Goal: Entertainment & Leisure: Consume media (video, audio)

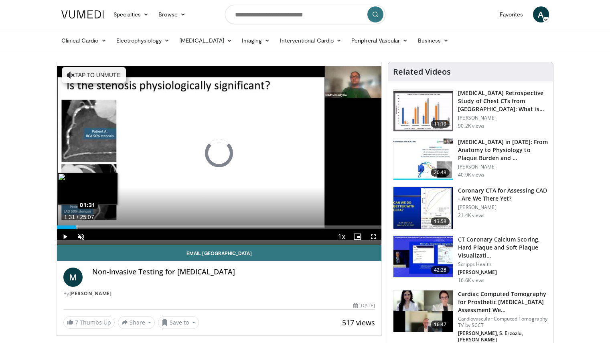
click at [76, 226] on div "Loaded : 5.92% 01:31 01:31" at bounding box center [219, 226] width 325 height 3
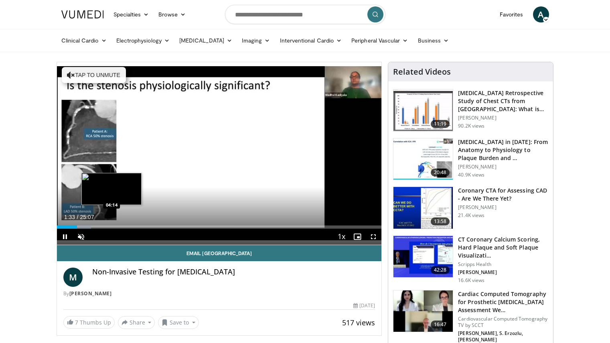
click at [111, 228] on div "Loaded : 10.53% 01:33 04:14" at bounding box center [219, 226] width 325 height 3
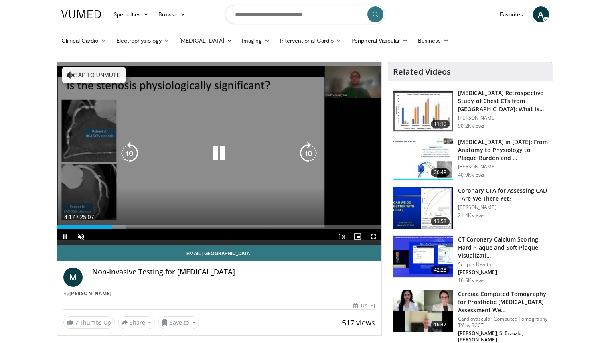
click at [154, 229] on div "Current Time 4:17 / Duration 25:07 Pause Skip Backward Skip Forward Unmute 0% L…" at bounding box center [219, 236] width 325 height 16
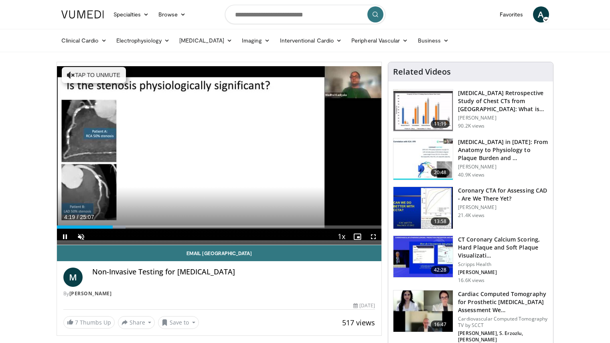
click at [182, 243] on div "Current Time 4:19 / Duration 25:07 Pause Skip Backward Skip Forward Unmute 0% L…" at bounding box center [219, 236] width 325 height 16
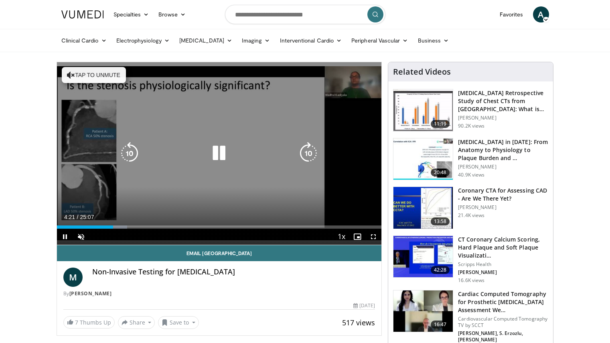
click at [212, 158] on icon "Video Player" at bounding box center [219, 153] width 22 height 22
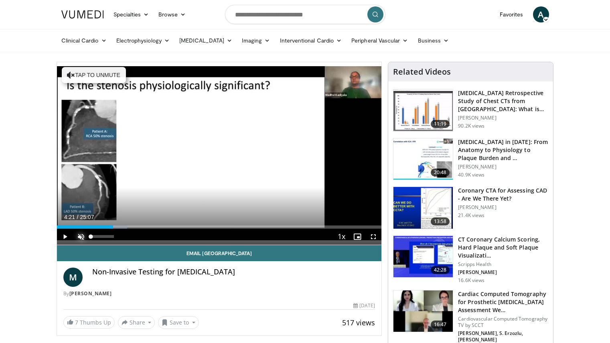
click at [80, 237] on span "Video Player" at bounding box center [81, 236] width 16 height 16
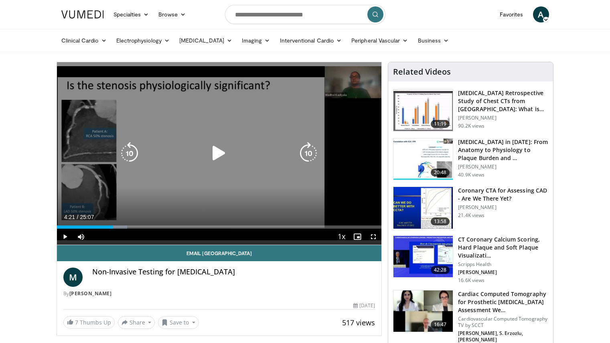
click at [216, 153] on icon "Video Player" at bounding box center [219, 153] width 22 height 22
